Goal: Browse casually: Explore the website without a specific task or goal

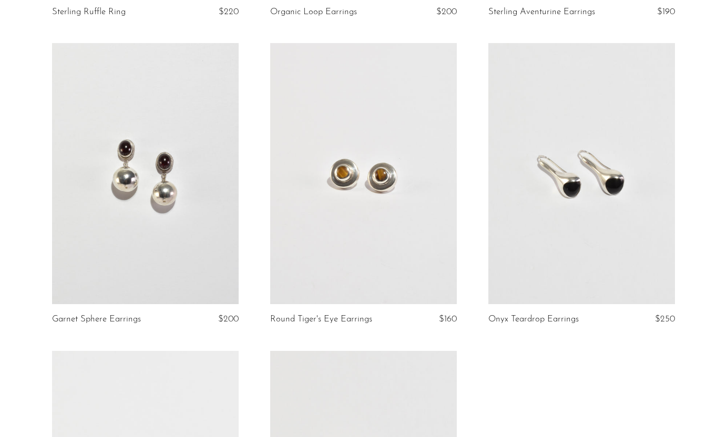
scroll to position [1586, 0]
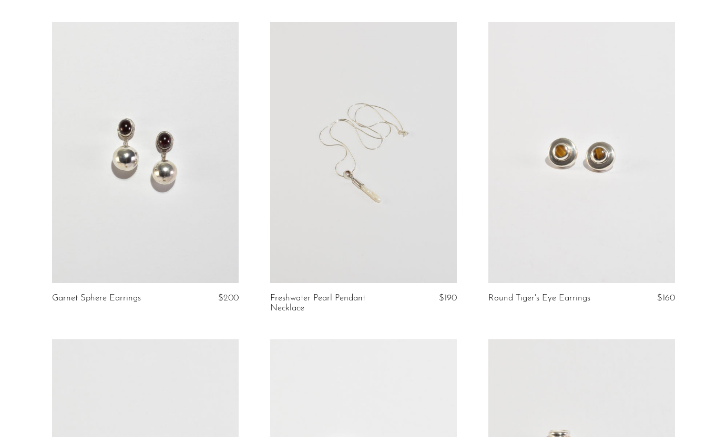
scroll to position [1622, 0]
click at [386, 162] on link at bounding box center [363, 153] width 187 height 261
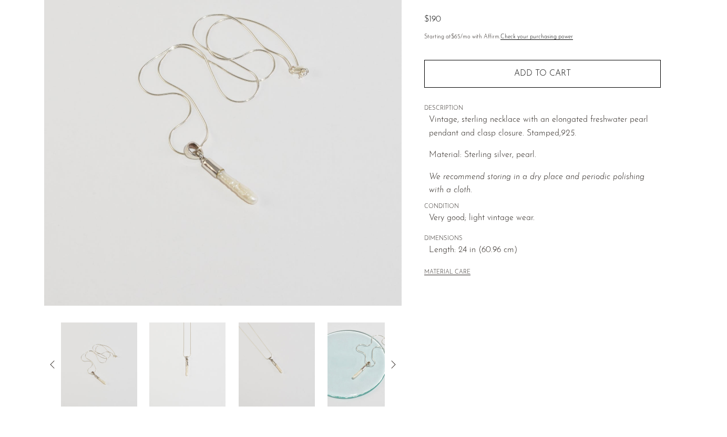
scroll to position [161, 0]
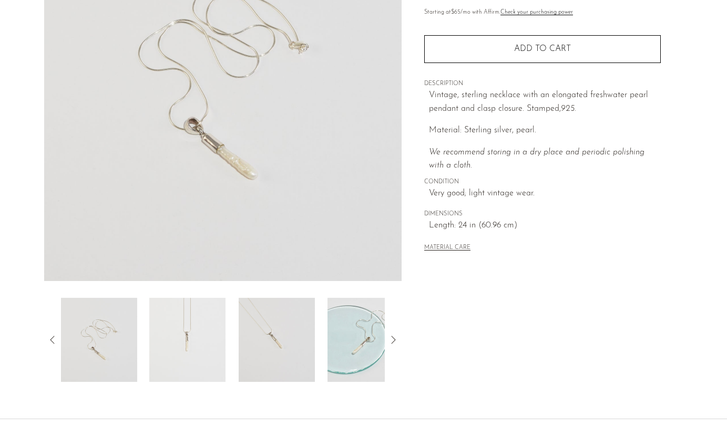
click at [179, 365] on img at bounding box center [187, 340] width 76 height 84
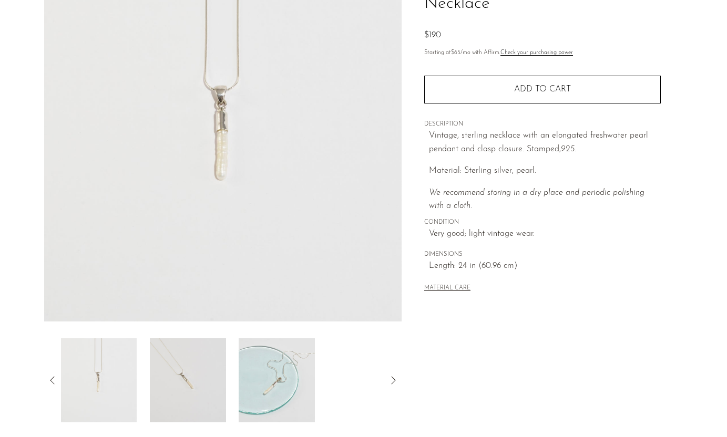
scroll to position [92, 0]
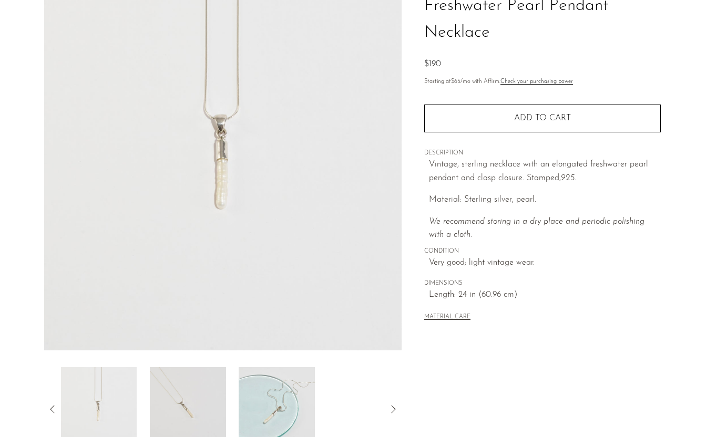
click at [192, 382] on img at bounding box center [188, 409] width 76 height 84
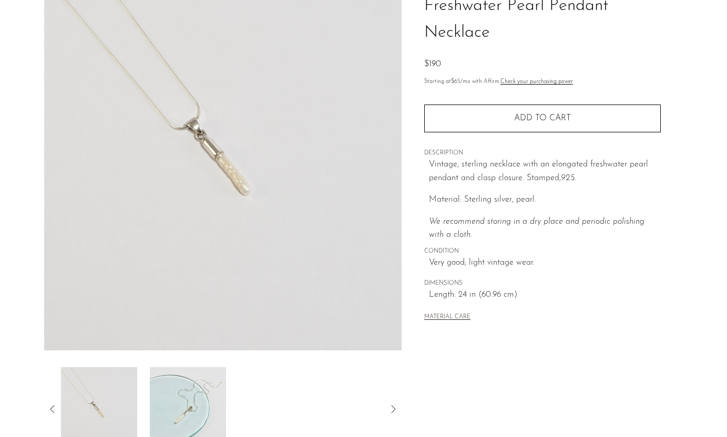
click at [196, 382] on img at bounding box center [187, 409] width 76 height 84
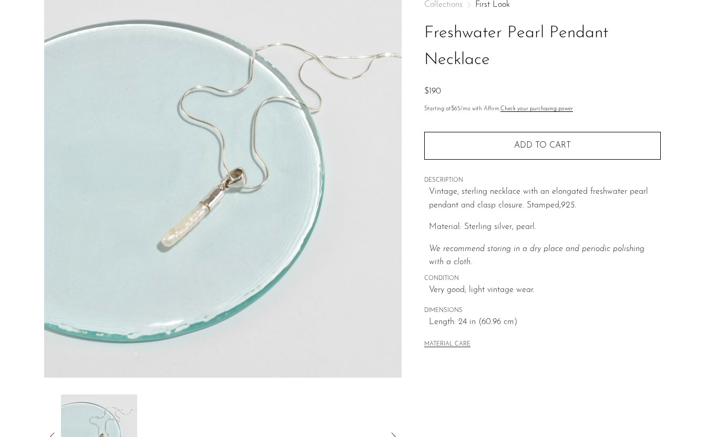
scroll to position [59, 0]
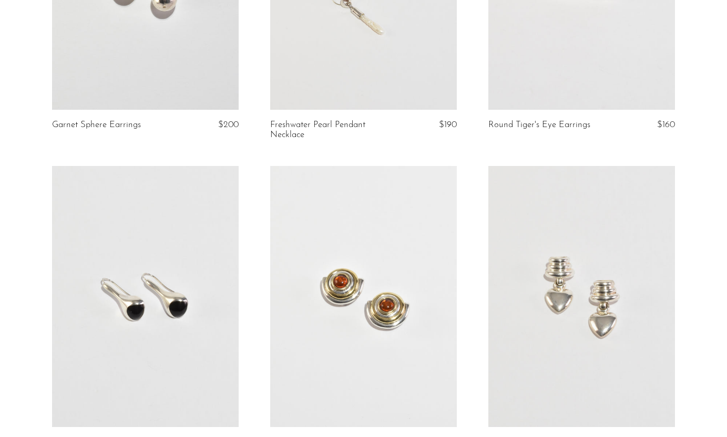
scroll to position [1985, 0]
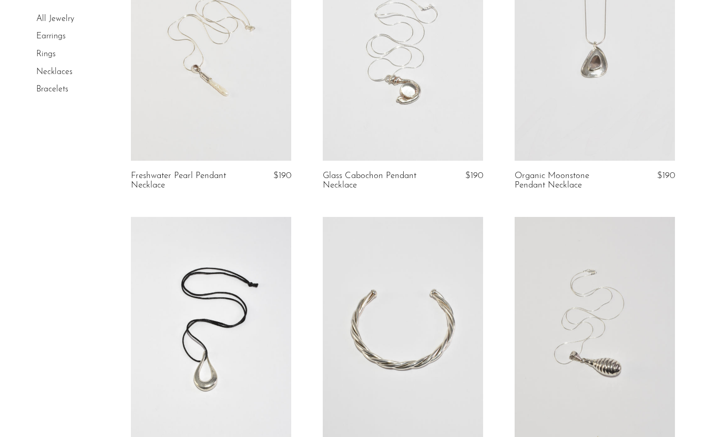
scroll to position [155, 0]
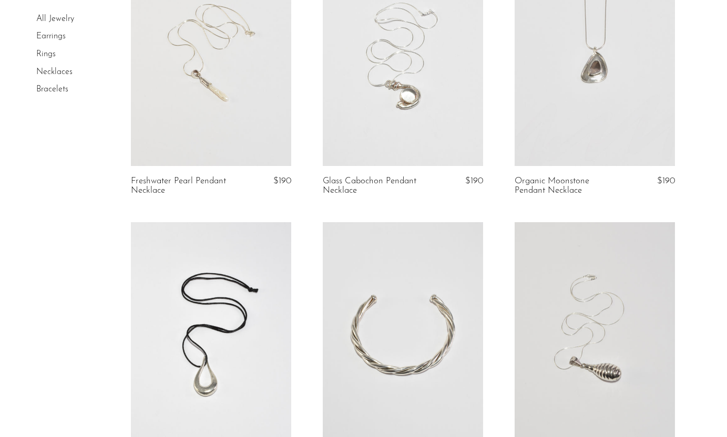
click at [676, 126] on article "Organic Moonstone Pendant Necklace $190" at bounding box center [595, 82] width 192 height 281
drag, startPoint x: 672, startPoint y: 125, endPoint x: 315, endPoint y: 17, distance: 373.5
click at [638, 114] on article "Organic Moonstone Pendant Necklace $190" at bounding box center [595, 82] width 192 height 281
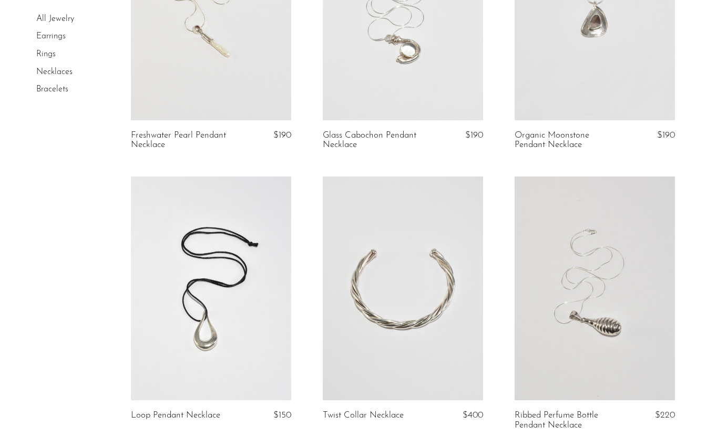
scroll to position [200, 0]
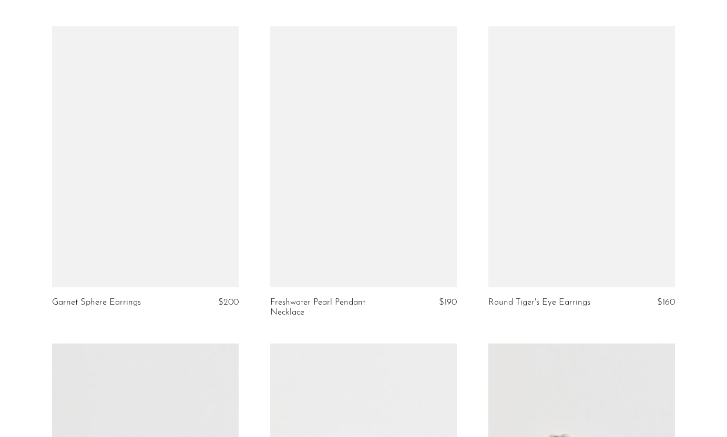
scroll to position [1619, 0]
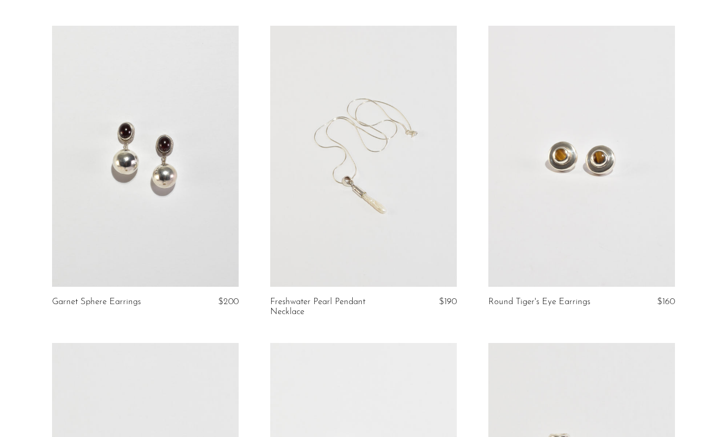
click at [394, 162] on link at bounding box center [363, 156] width 187 height 261
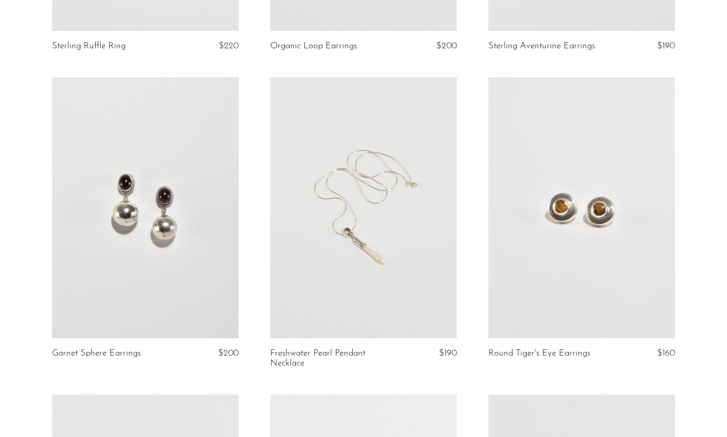
scroll to position [1565, 0]
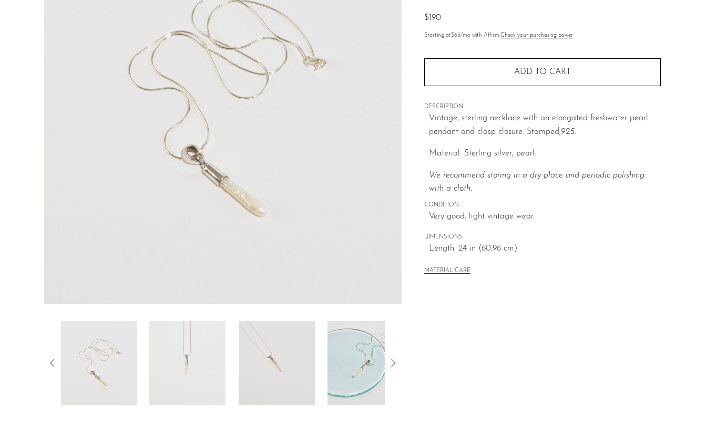
scroll to position [142, 0]
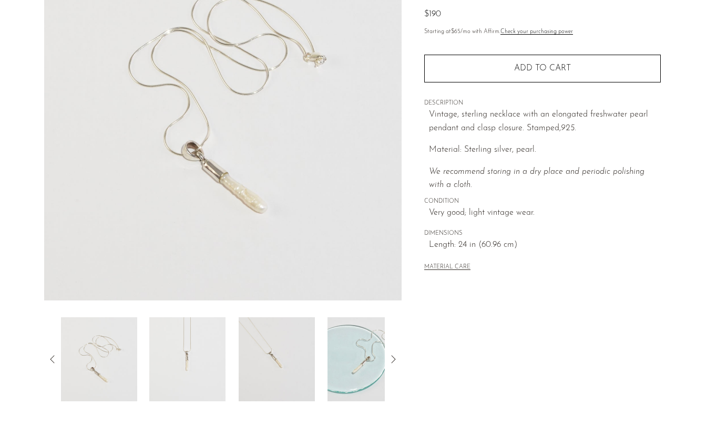
click at [164, 389] on img at bounding box center [187, 360] width 76 height 84
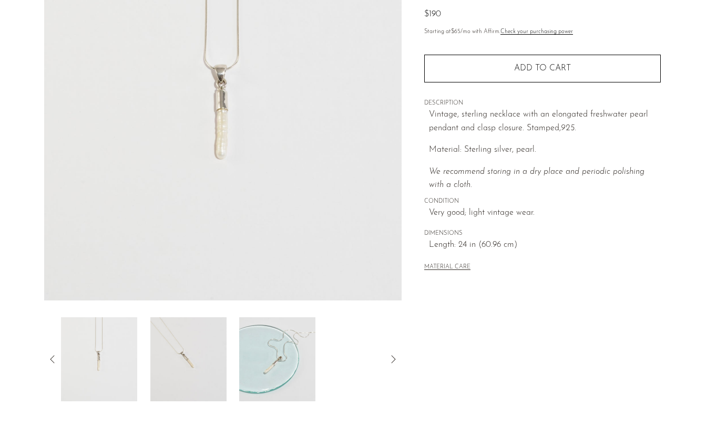
click at [211, 360] on img at bounding box center [188, 360] width 76 height 84
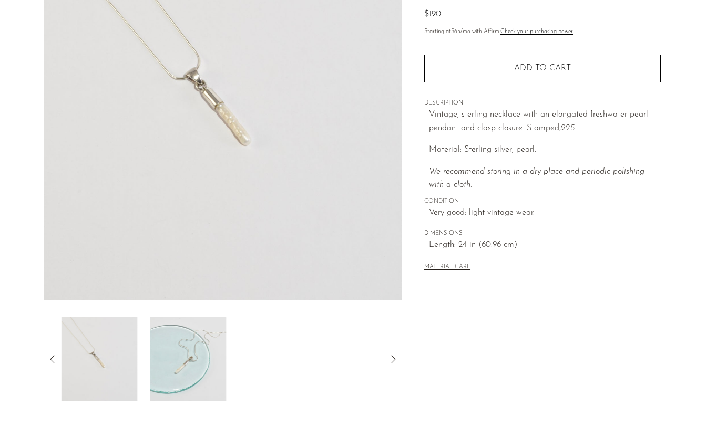
click at [217, 359] on img at bounding box center [188, 360] width 76 height 84
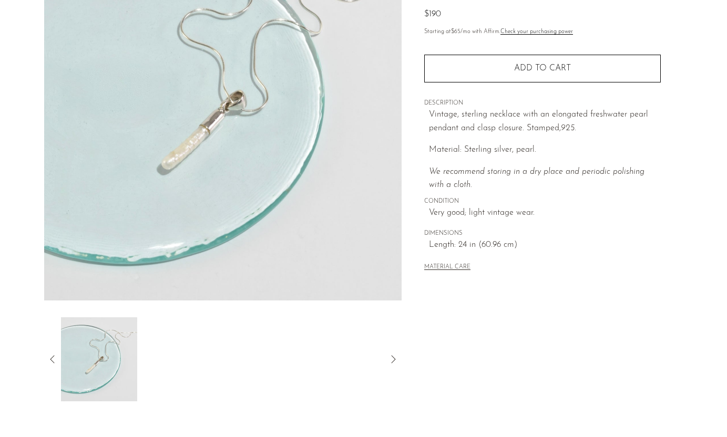
click at [57, 359] on icon at bounding box center [52, 359] width 13 height 13
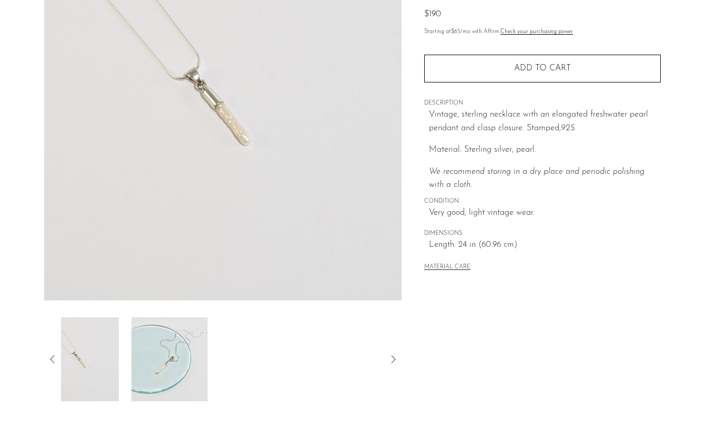
click at [57, 359] on icon at bounding box center [52, 359] width 13 height 13
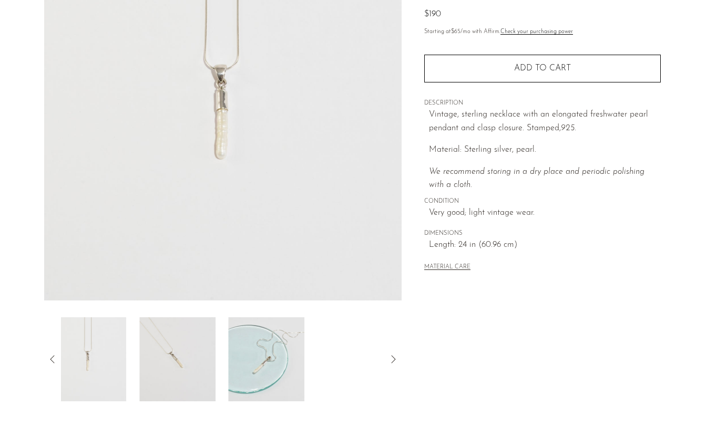
click at [57, 359] on icon at bounding box center [52, 359] width 13 height 13
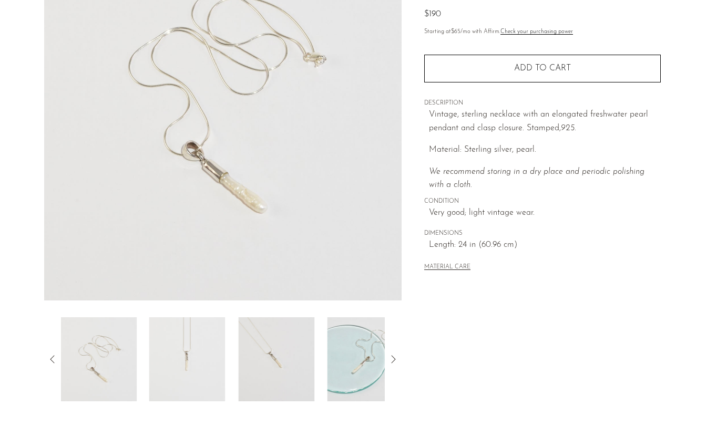
click at [525, 312] on div "Collections First Look Freshwater Pearl Pendant Necklace $190 Starting at $65 /…" at bounding box center [542, 153] width 281 height 495
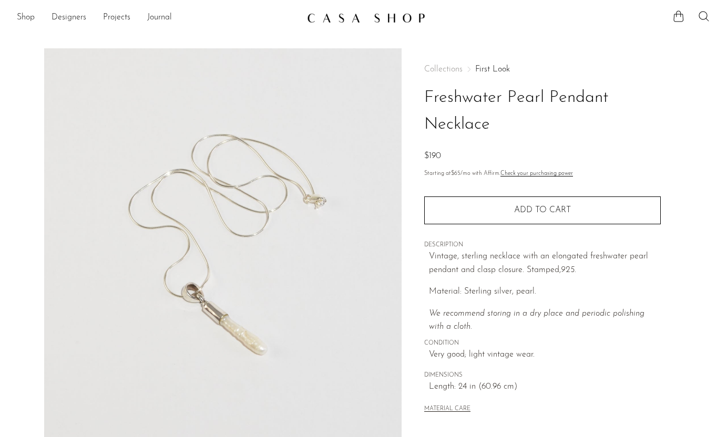
scroll to position [142, 0]
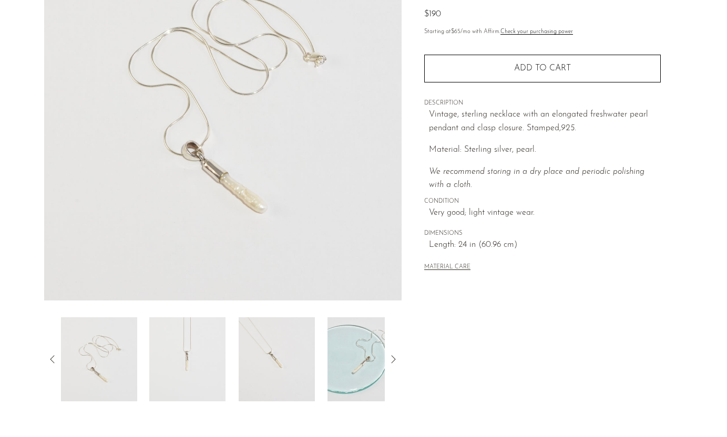
click at [272, 376] on img at bounding box center [277, 360] width 76 height 84
